Goal: Obtain resource: Obtain resource

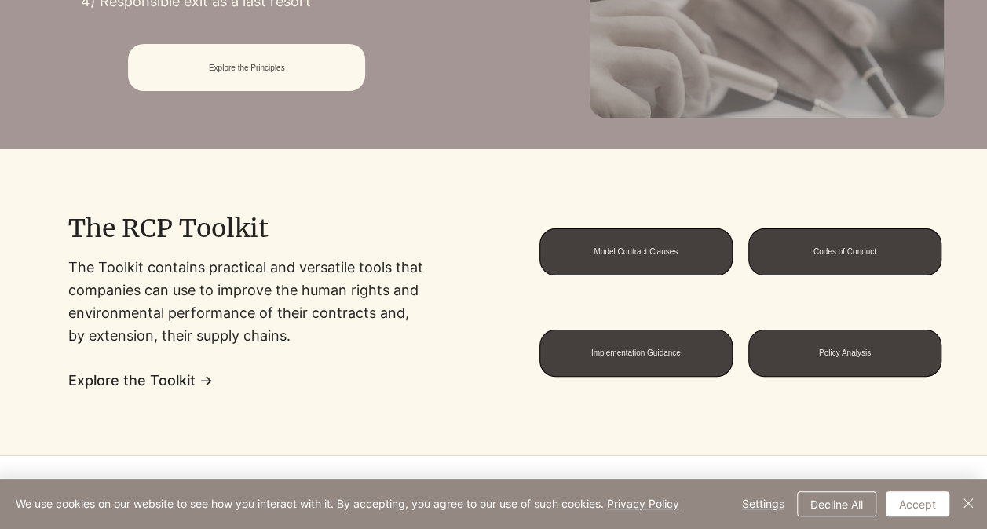
scroll to position [786, 0]
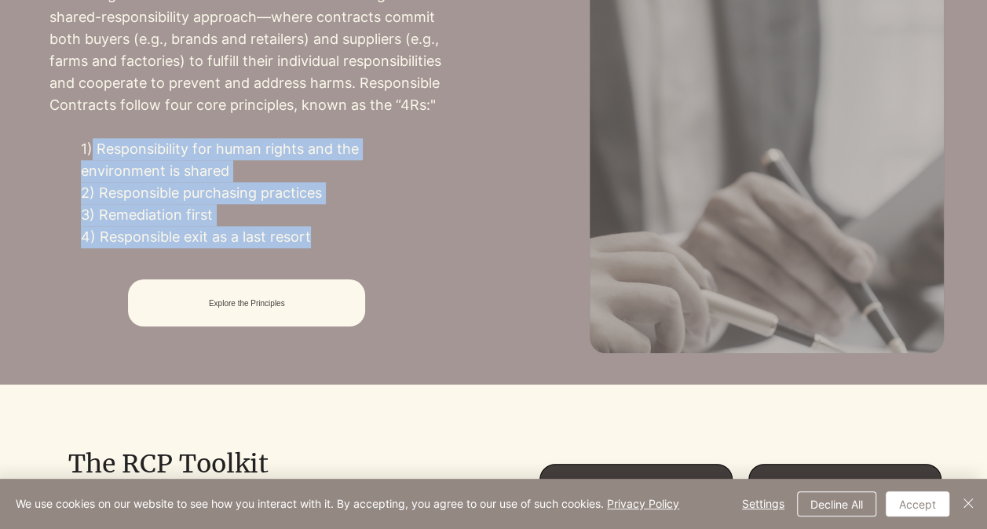
drag, startPoint x: 93, startPoint y: 145, endPoint x: 377, endPoint y: 232, distance: 297.4
click at [377, 232] on div "RCP promotes contracts as a key tool for upholding human rights and environment…" at bounding box center [246, 105] width 395 height 287
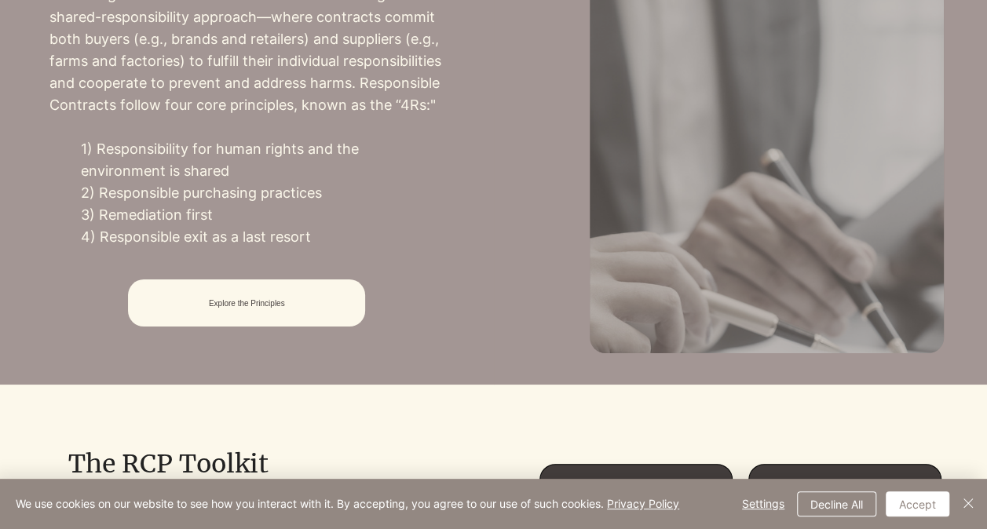
drag, startPoint x: 377, startPoint y: 232, endPoint x: 478, endPoint y: 250, distance: 102.2
click at [478, 250] on div at bounding box center [247, 99] width 494 height 571
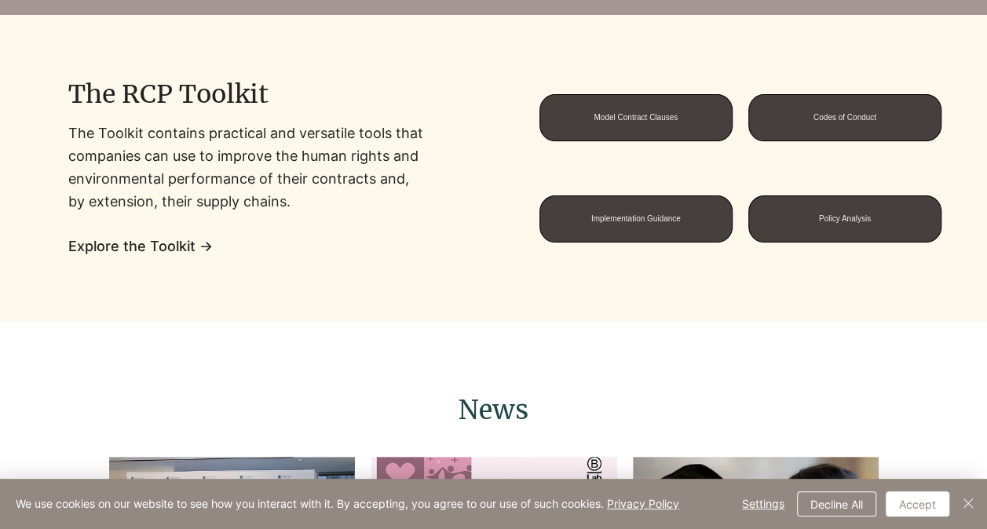
scroll to position [1178, 0]
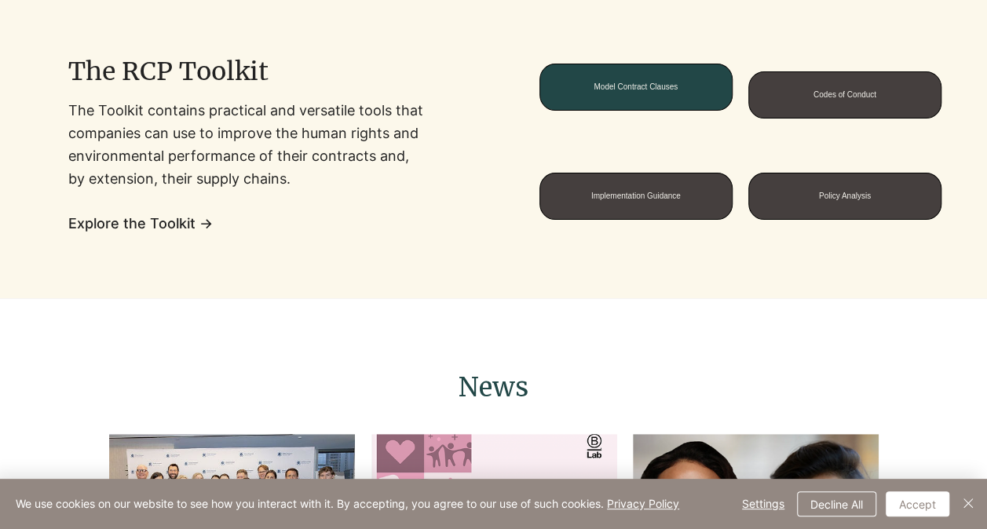
click at [649, 104] on span "Model Contract Clauses" at bounding box center [636, 87] width 192 height 46
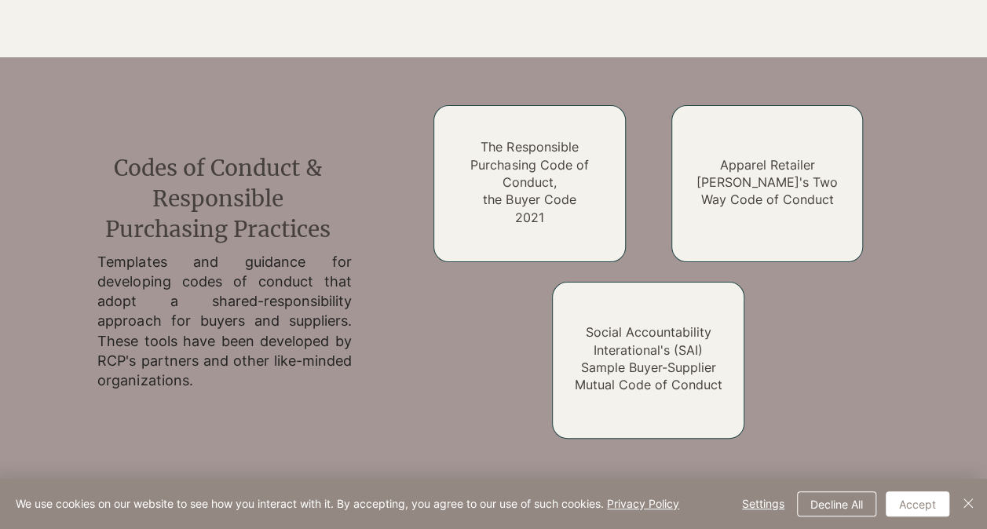
scroll to position [2162, 0]
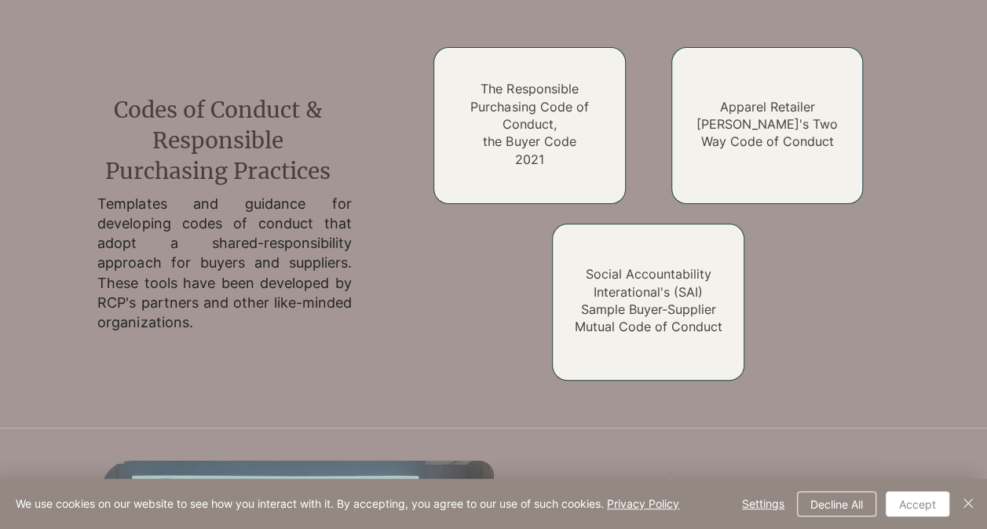
drag, startPoint x: 983, startPoint y: 352, endPoint x: 984, endPoint y: 390, distance: 37.7
click at [984, 390] on div at bounding box center [691, 214] width 592 height 366
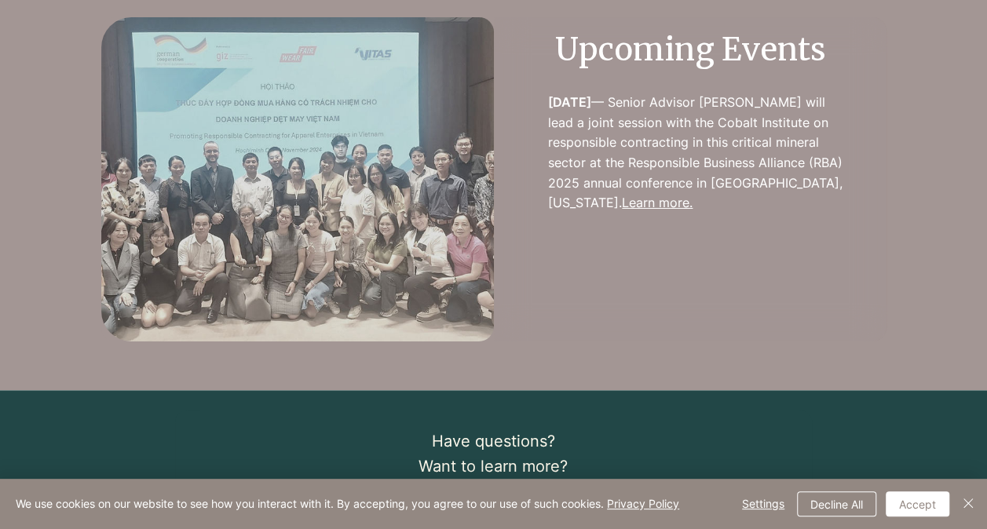
scroll to position [2610, 0]
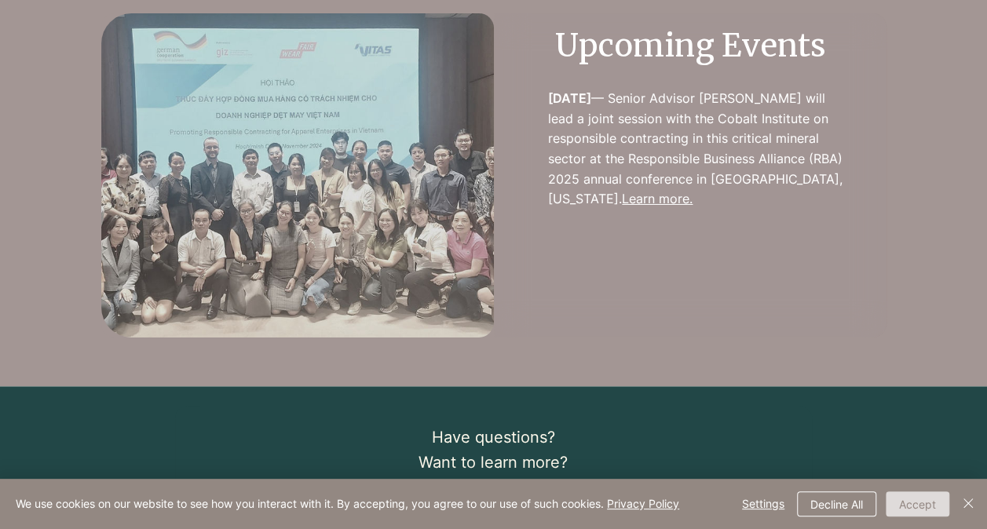
click at [922, 509] on button "Accept" at bounding box center [918, 504] width 64 height 25
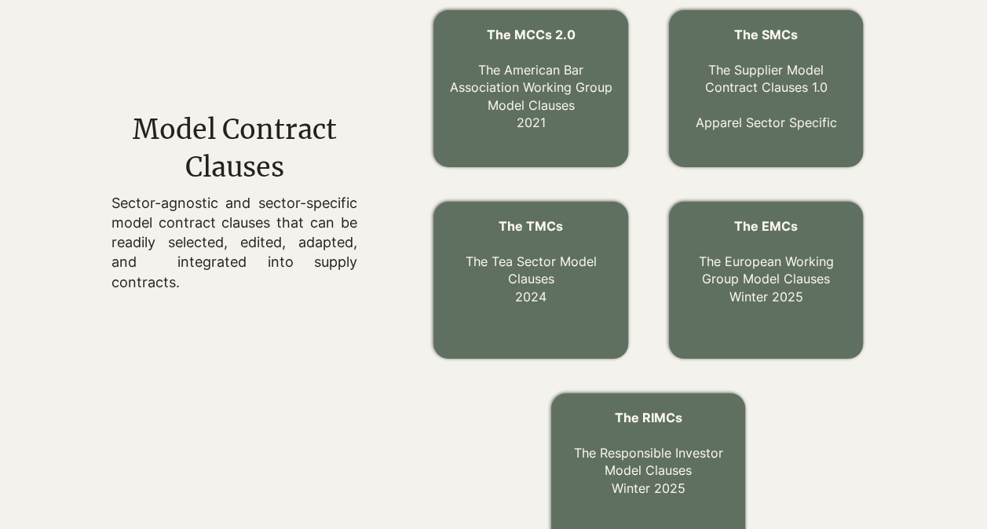
scroll to position [560, 0]
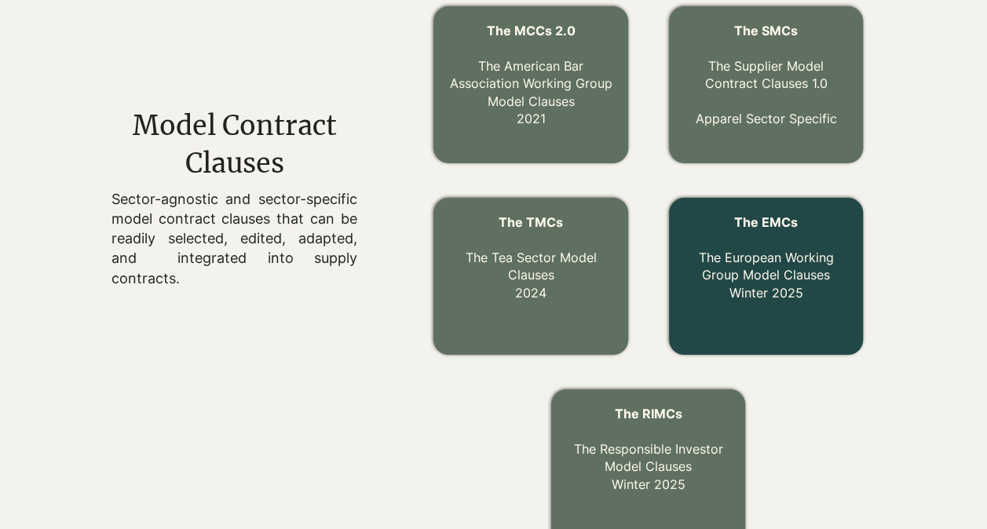
click at [776, 273] on link "The EMCs The European Working Group Model Clauses Winter 2025" at bounding box center [765, 257] width 135 height 86
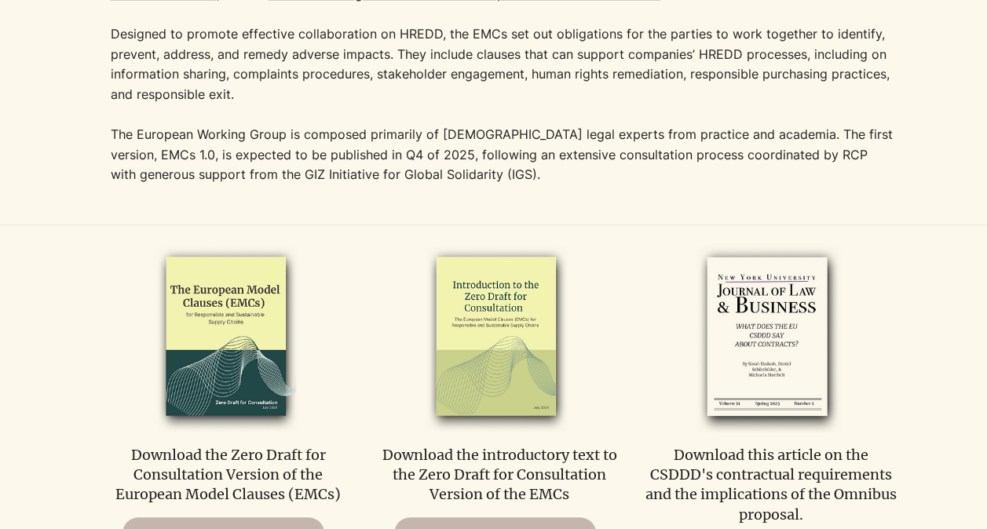
scroll to position [628, 0]
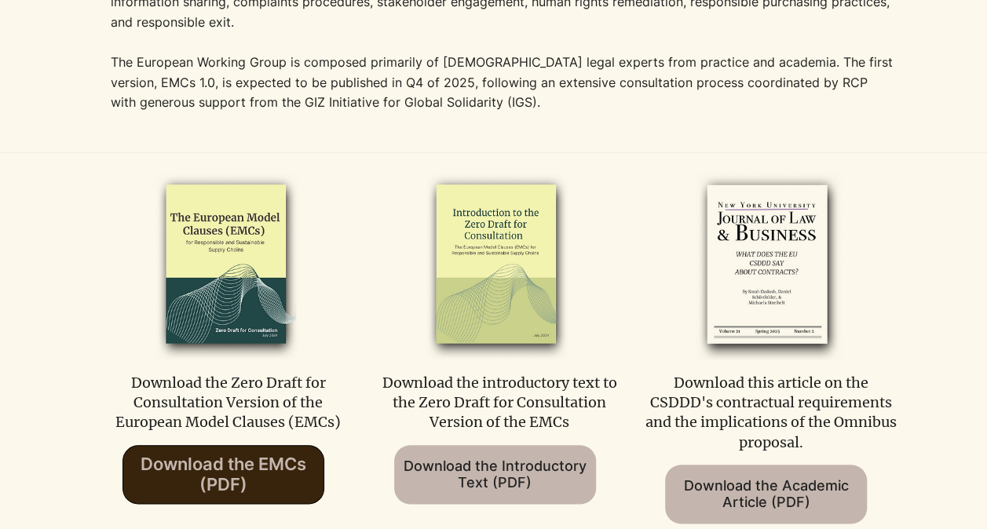
click at [250, 474] on span "Download the EMCs (PDF)" at bounding box center [224, 474] width 166 height 41
